Goal: Task Accomplishment & Management: Manage account settings

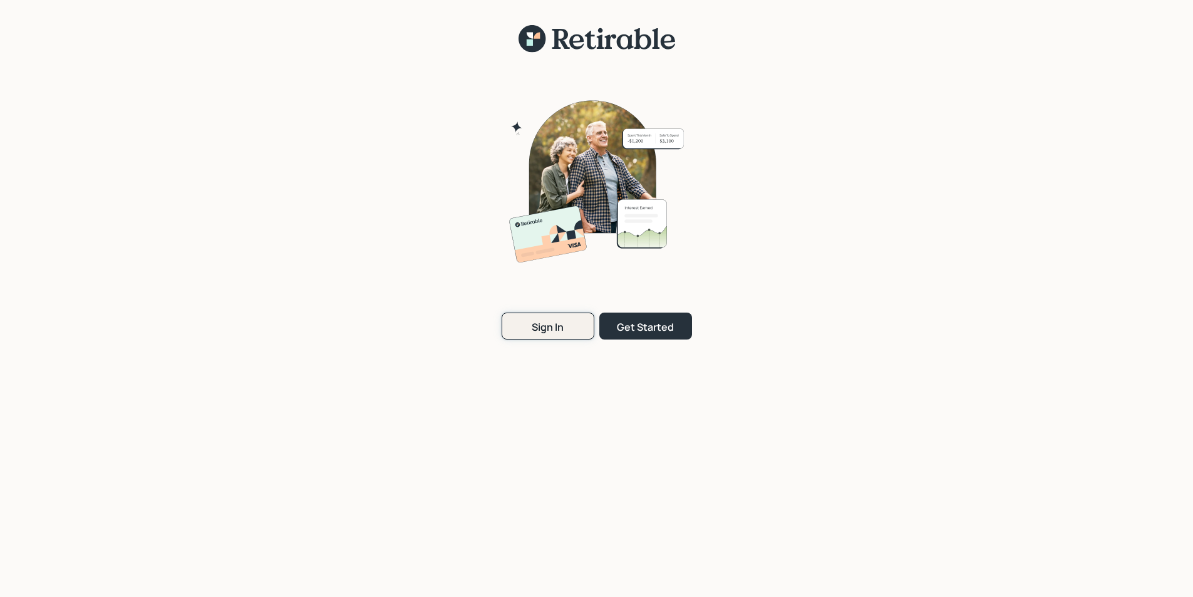
click at [554, 329] on div "Sign In" at bounding box center [548, 327] width 32 height 14
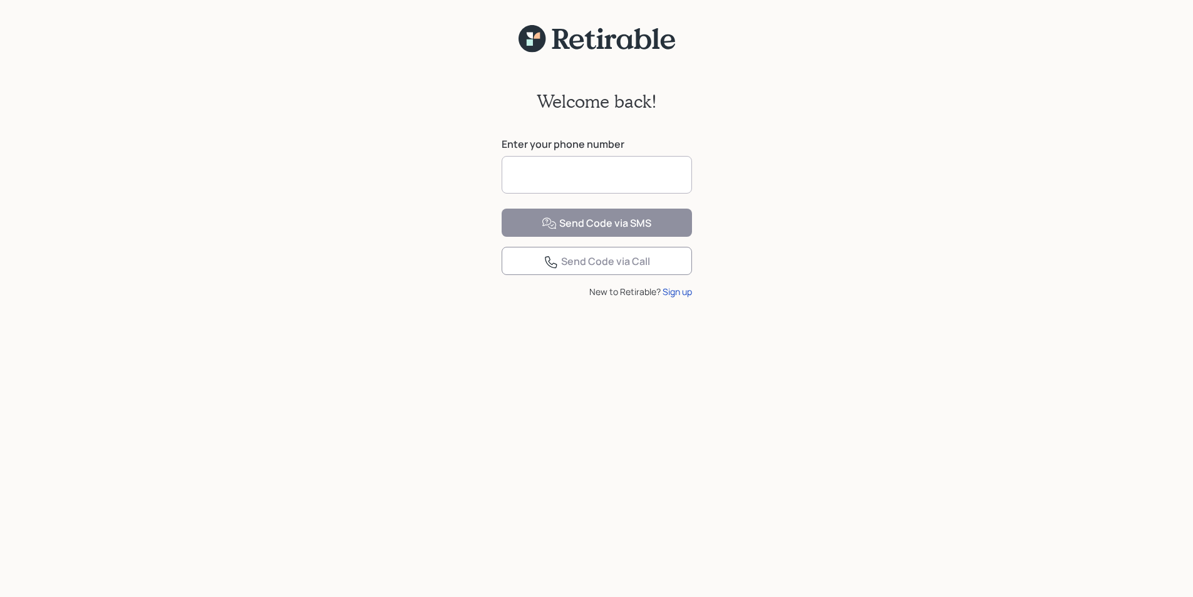
click at [562, 175] on input at bounding box center [597, 175] width 190 height 38
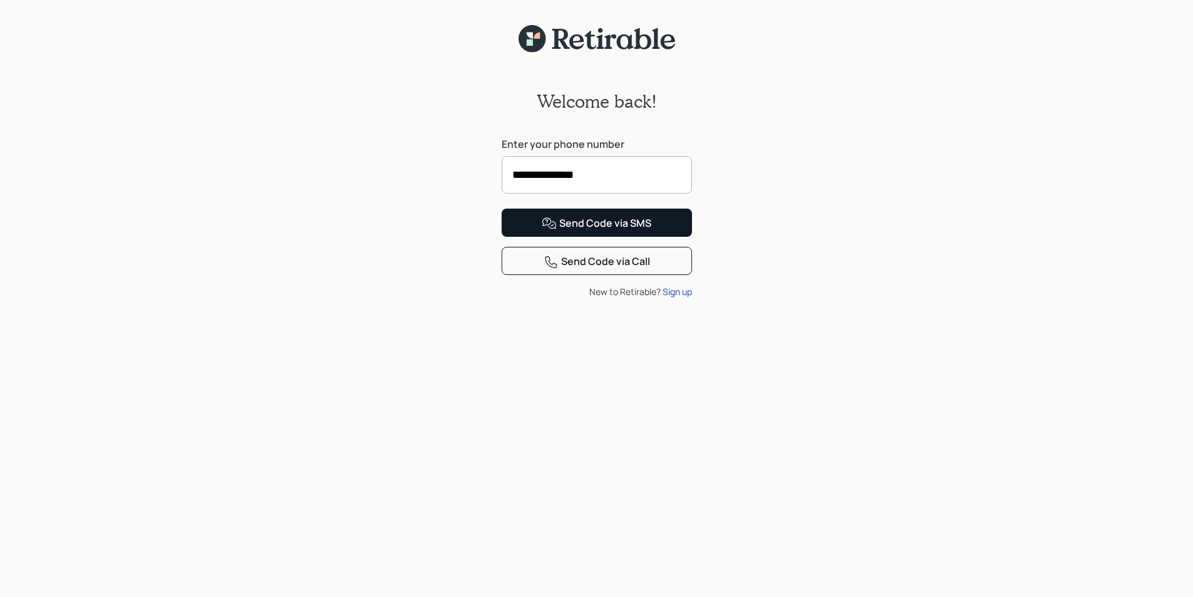
type input "**********"
click at [598, 231] on div "Send Code via SMS" at bounding box center [597, 223] width 110 height 15
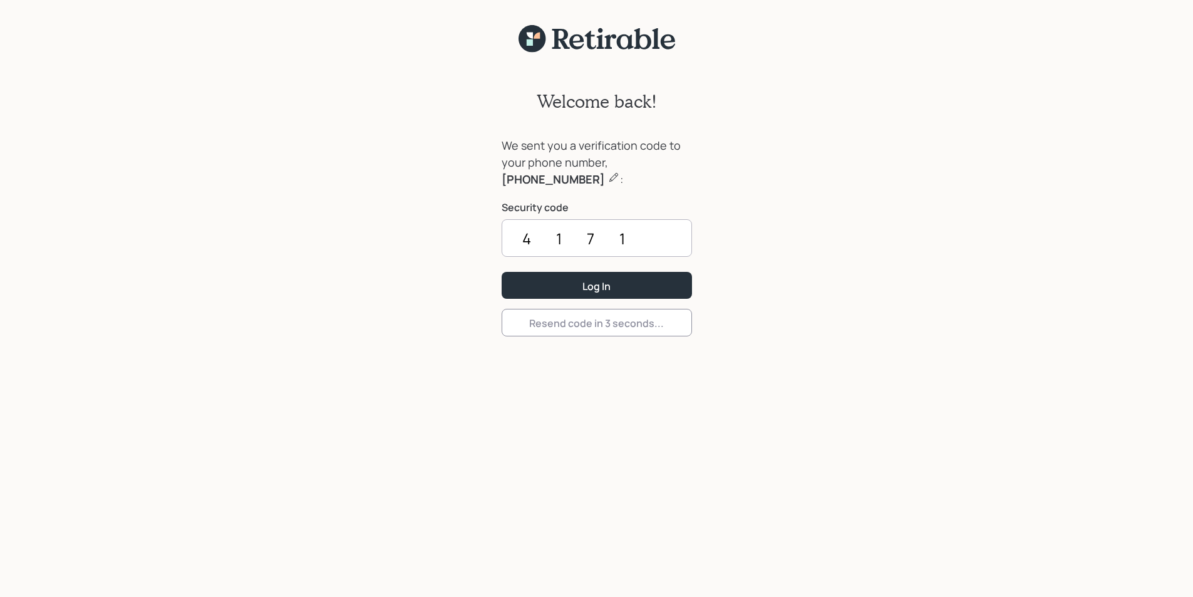
type input "4171"
click at [502, 272] on button "Log In" at bounding box center [597, 285] width 190 height 27
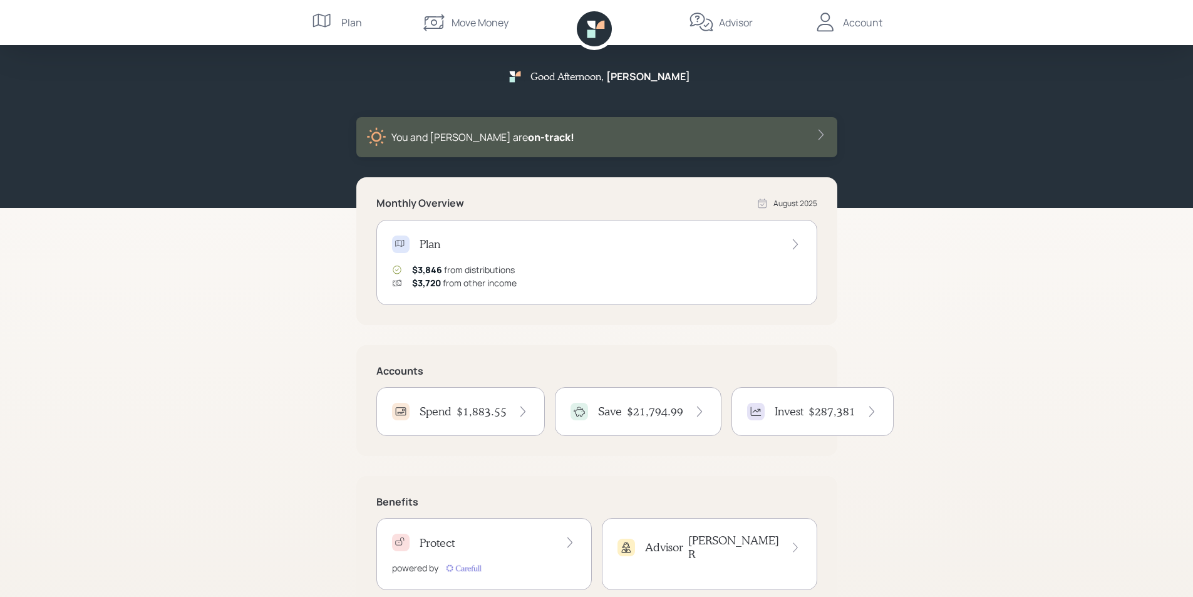
scroll to position [33, 0]
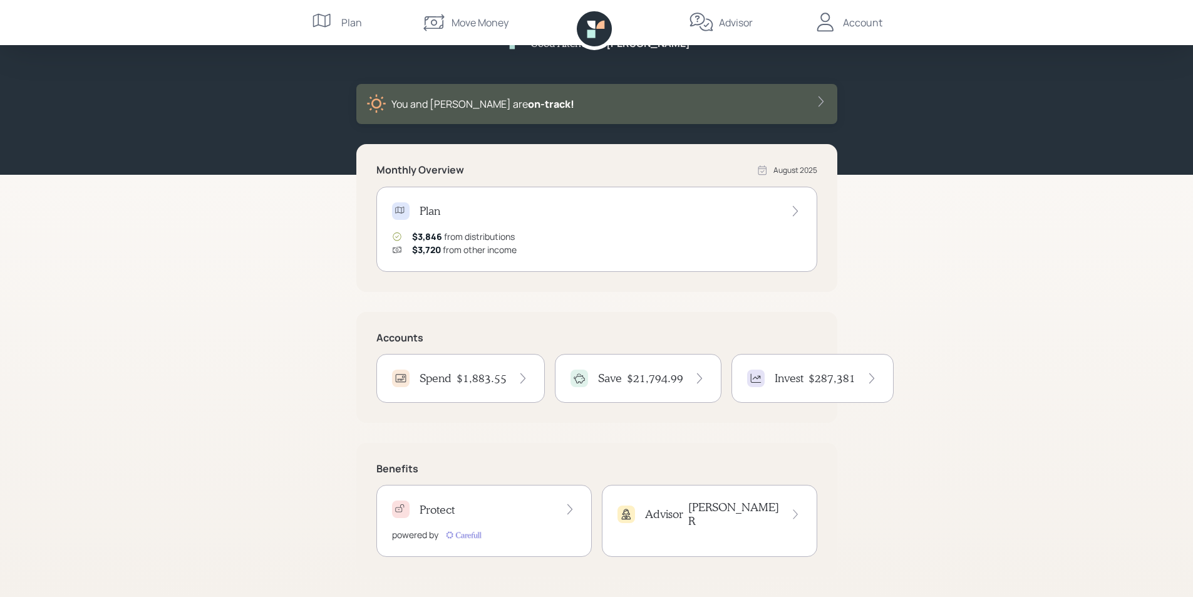
click at [482, 378] on h4 "$1,883.55" at bounding box center [482, 378] width 50 height 14
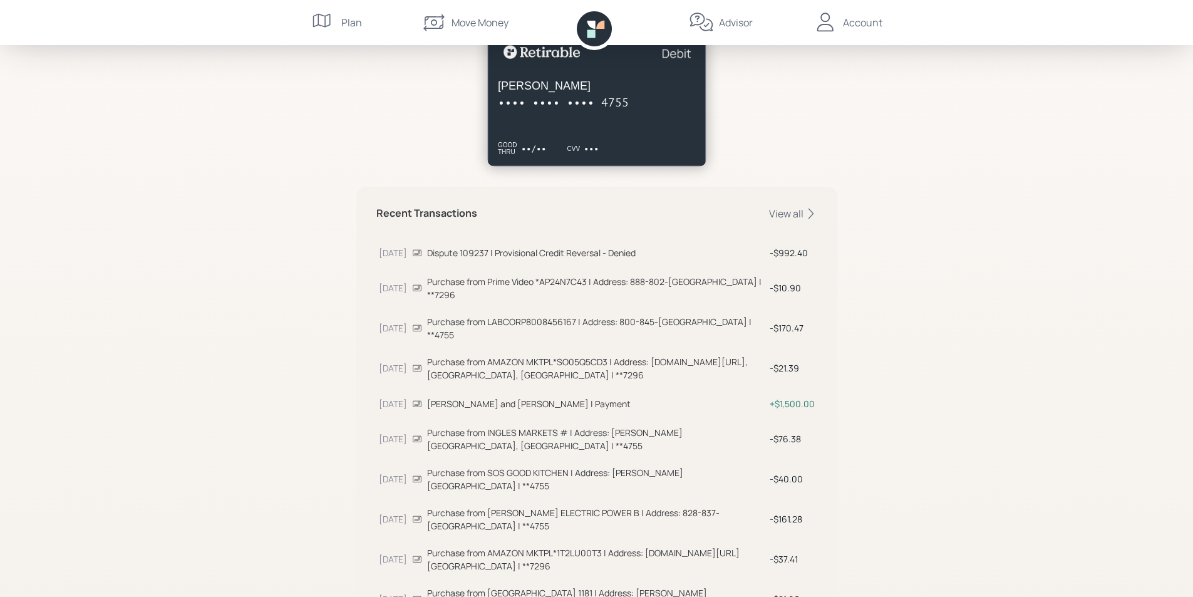
scroll to position [270, 0]
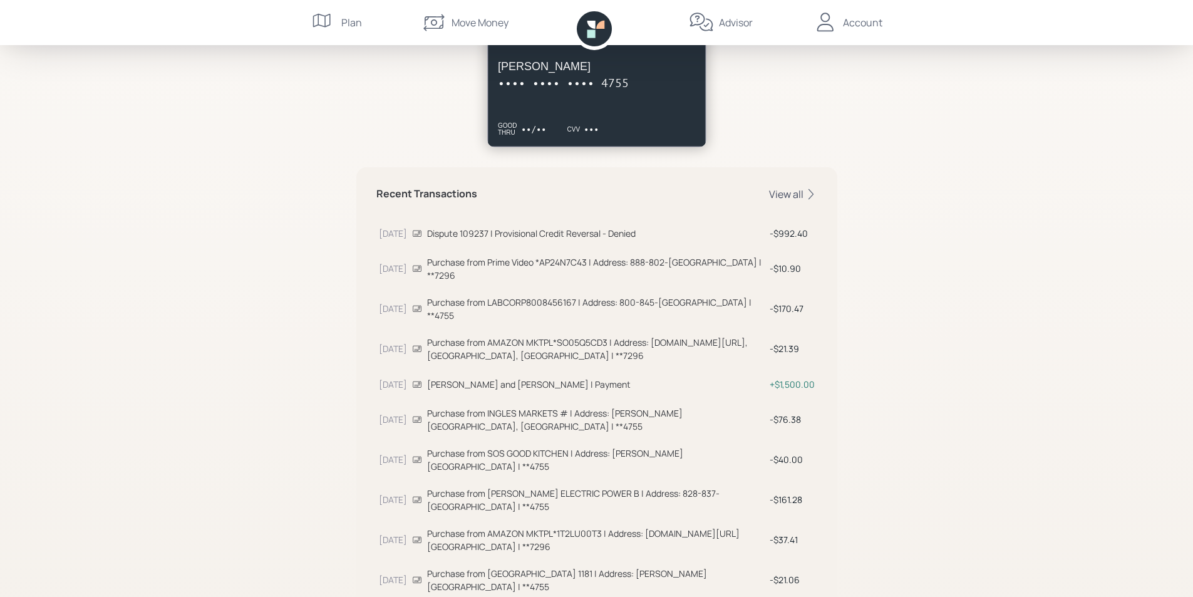
click at [792, 195] on div "View all" at bounding box center [793, 194] width 48 height 14
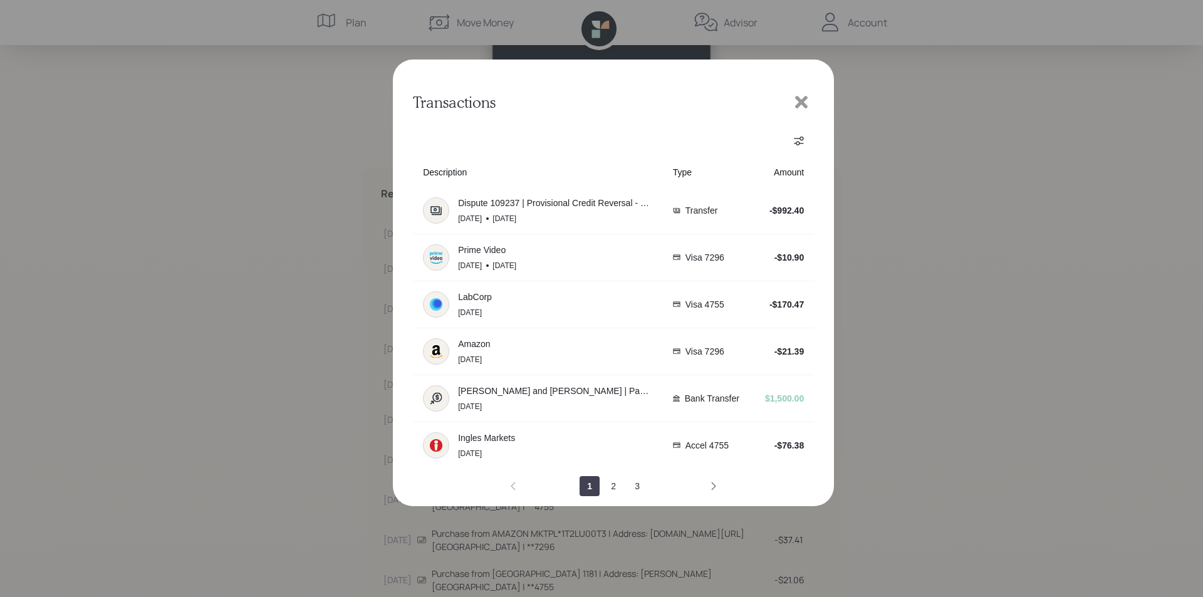
click at [714, 484] on icon "next page" at bounding box center [714, 486] width 4 height 8
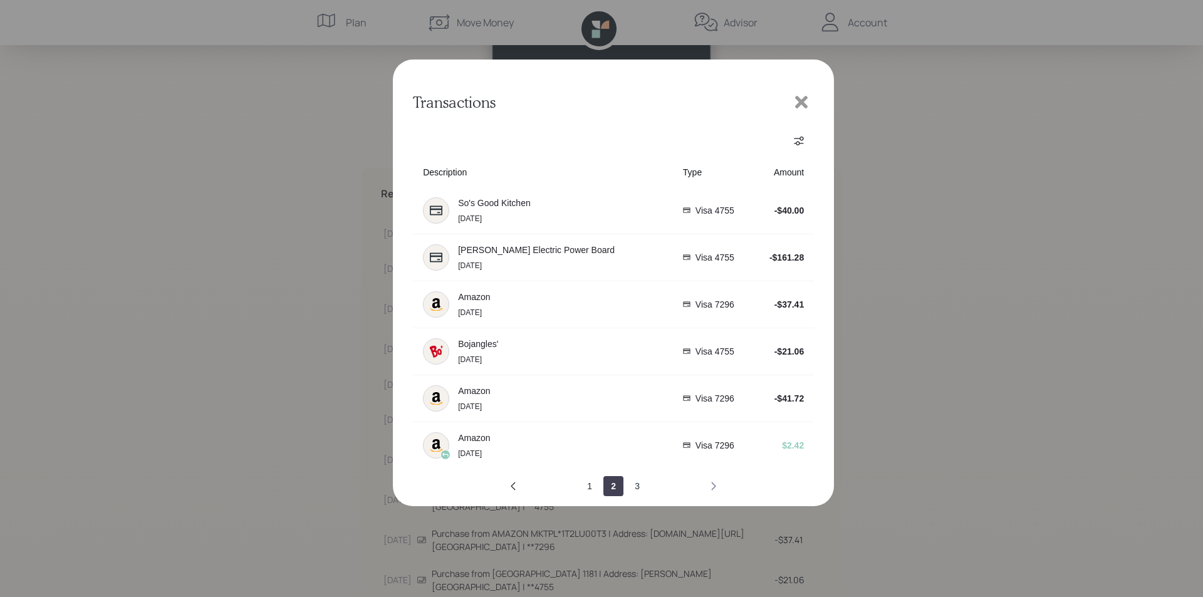
click at [714, 484] on icon "next page" at bounding box center [714, 486] width 4 height 8
click at [712, 482] on icon "next page" at bounding box center [714, 486] width 10 height 10
click at [516, 486] on icon "previous page" at bounding box center [513, 486] width 10 height 10
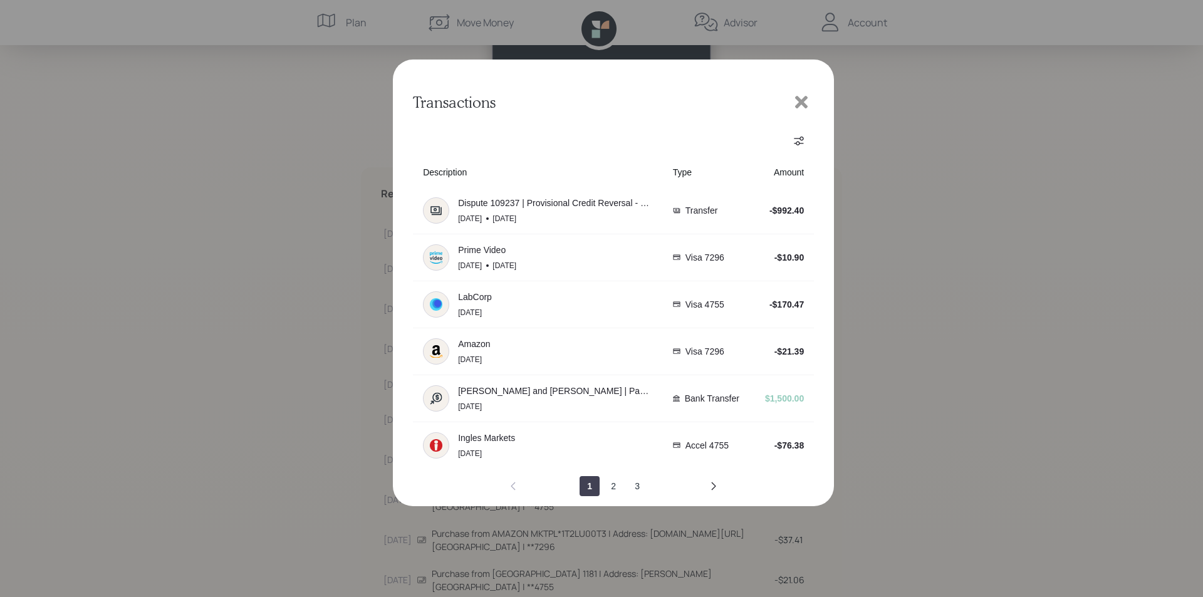
click at [796, 100] on icon at bounding box center [801, 102] width 19 height 19
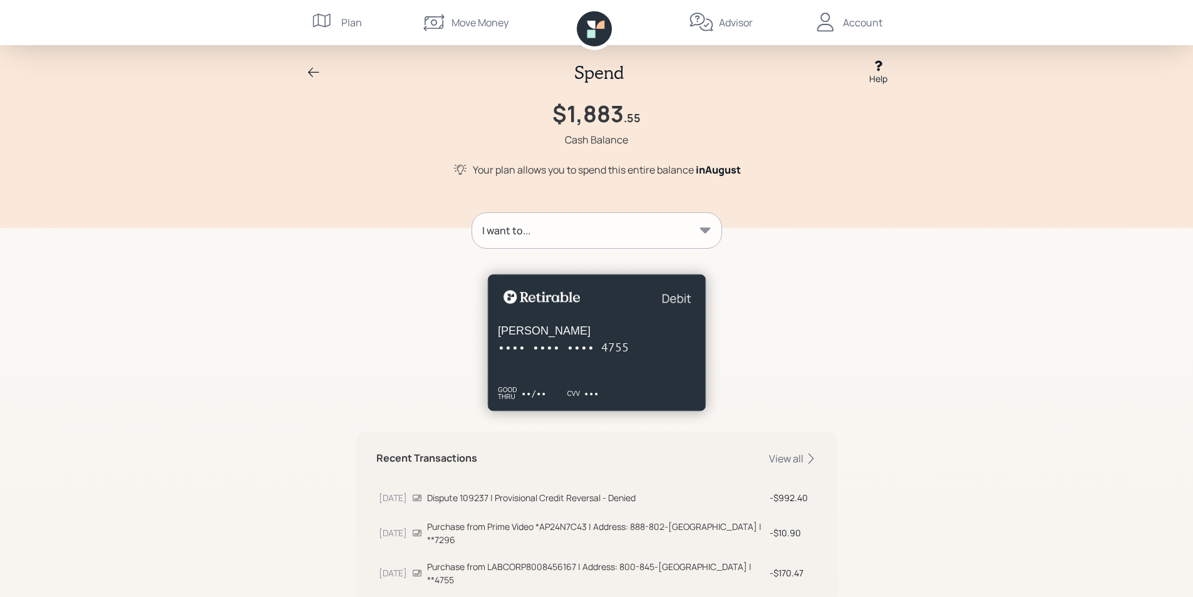
scroll to position [0, 0]
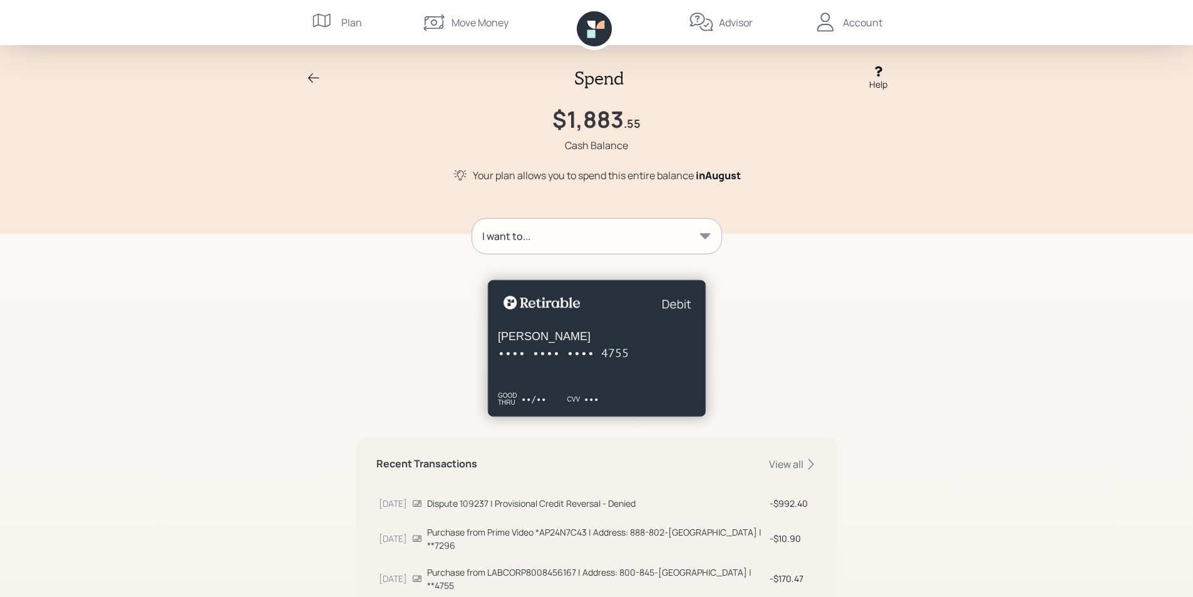
click at [312, 78] on icon at bounding box center [313, 77] width 11 height 9
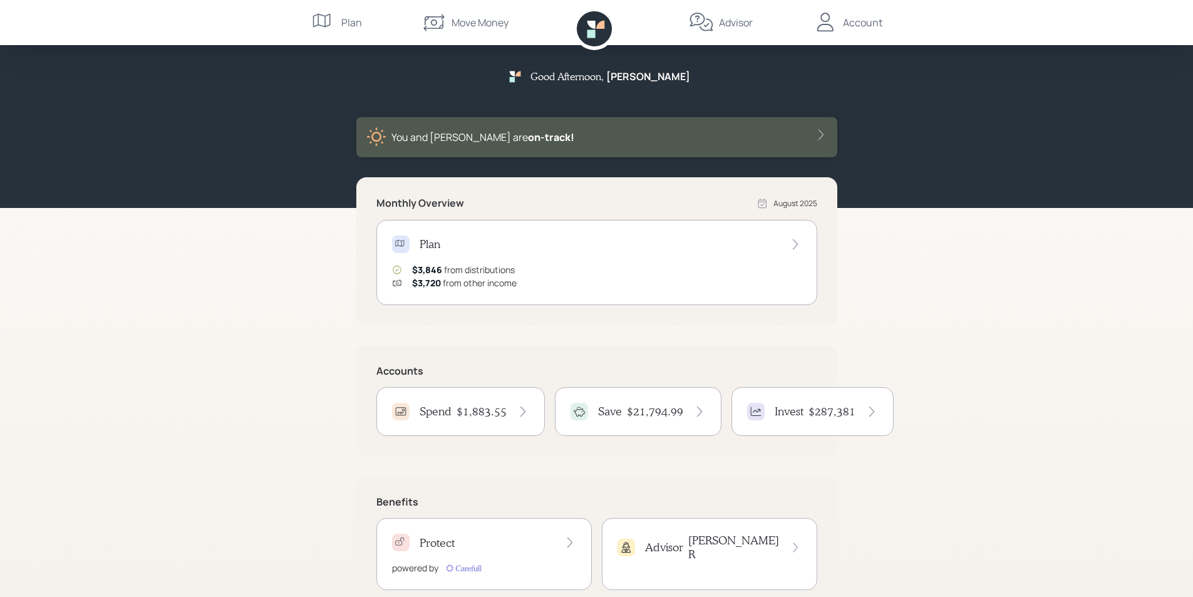
click at [871, 19] on div "Account" at bounding box center [862, 22] width 39 height 15
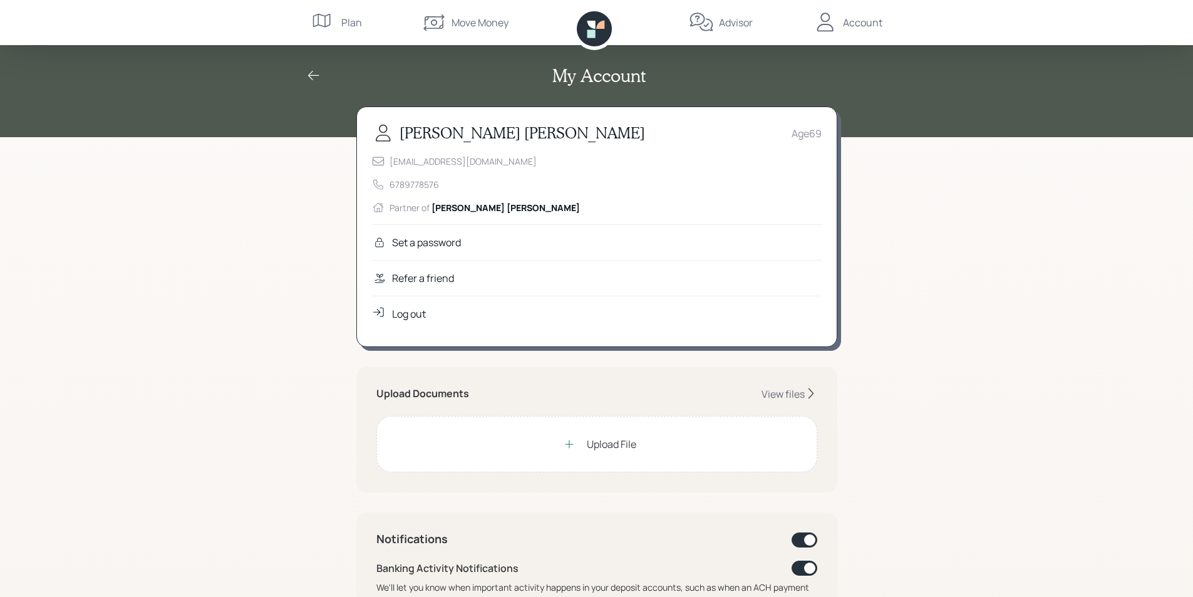
click at [399, 311] on div "Log out" at bounding box center [409, 313] width 34 height 15
